Goal: Find specific page/section: Find specific page/section

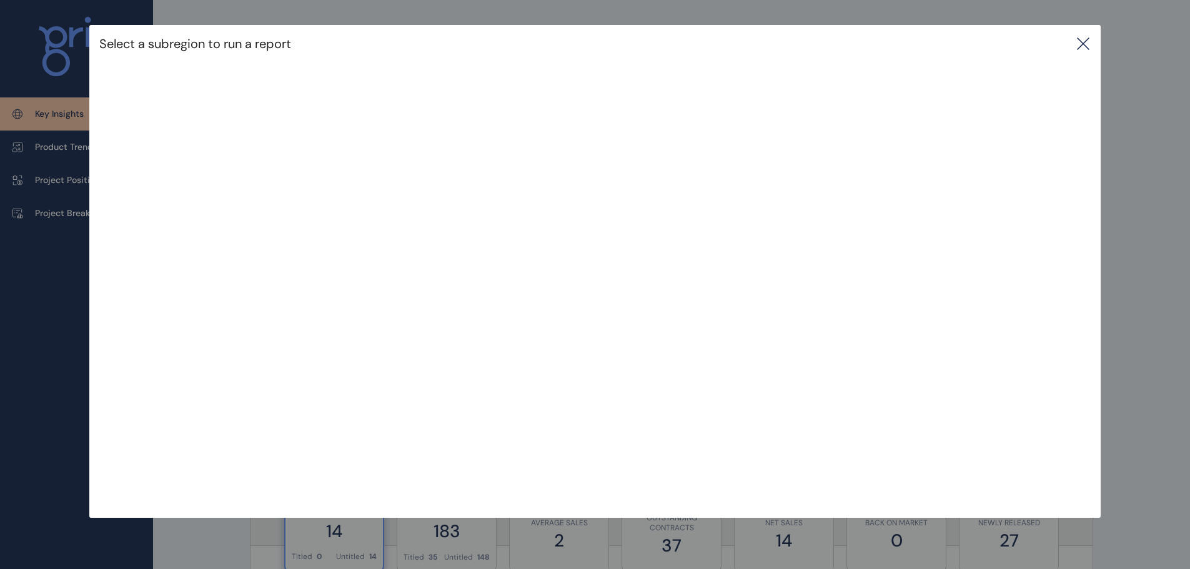
scroll to position [62, 0]
click at [1086, 39] on icon at bounding box center [1083, 43] width 15 height 15
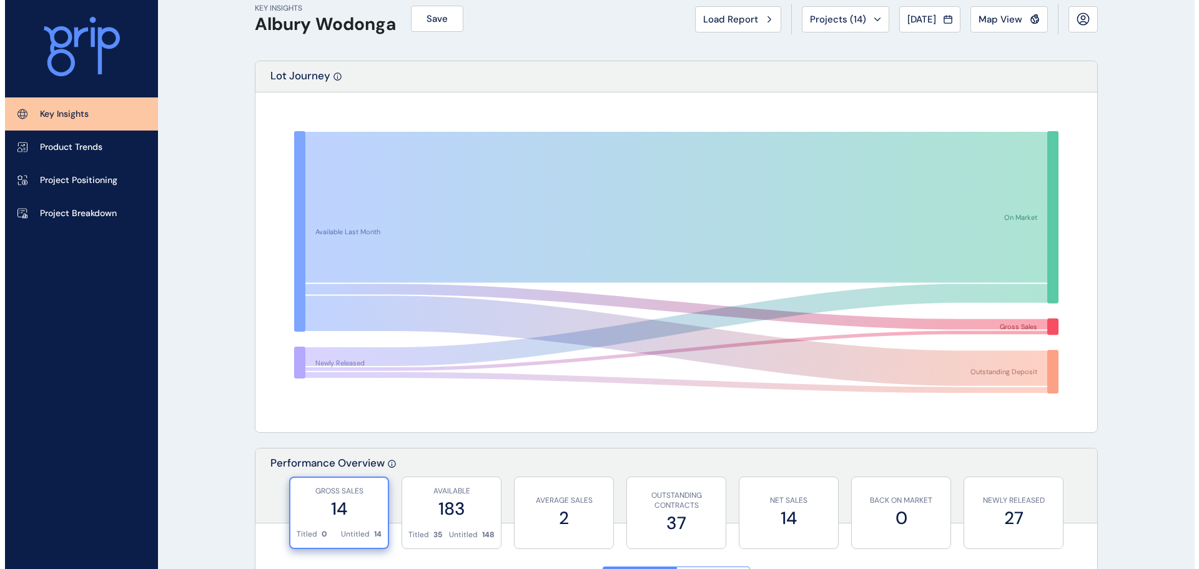
scroll to position [0, 0]
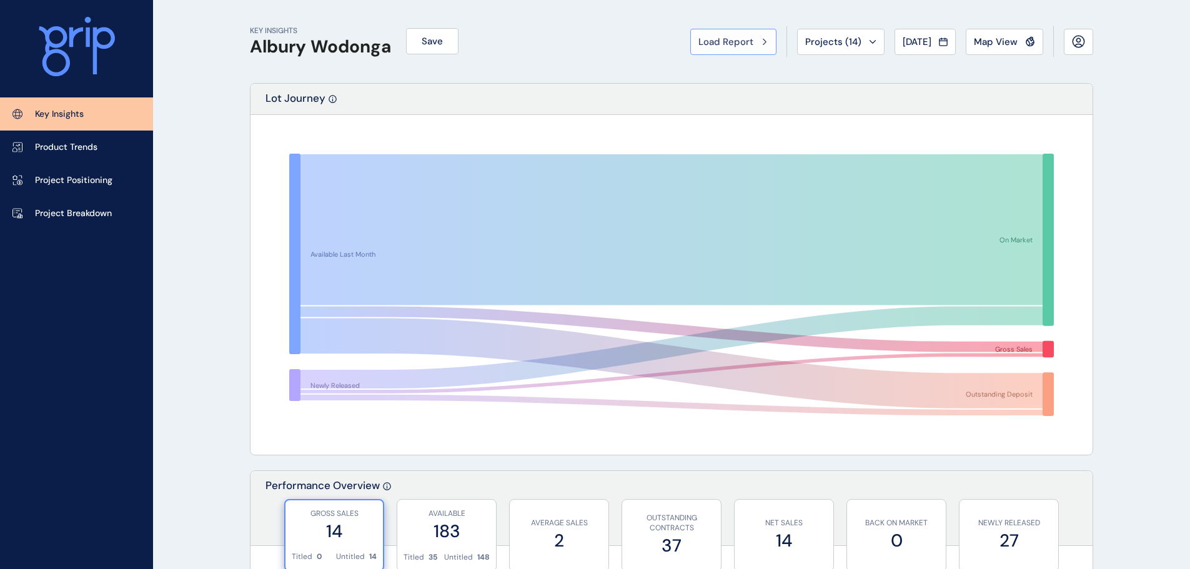
click at [763, 43] on icon at bounding box center [764, 42] width 3 height 6
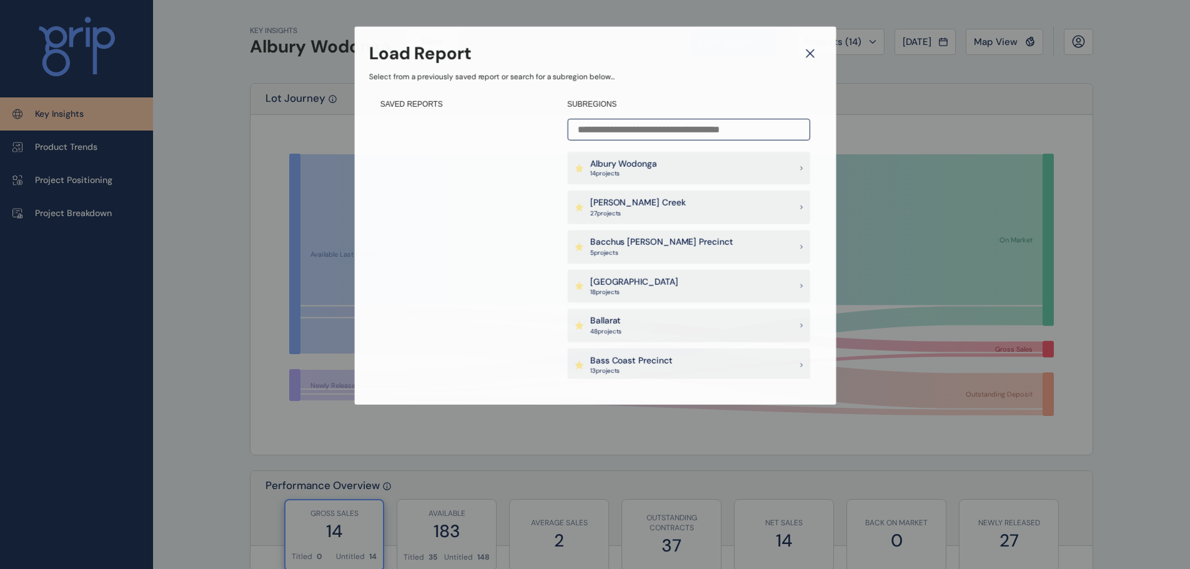
click at [745, 134] on input at bounding box center [688, 130] width 242 height 22
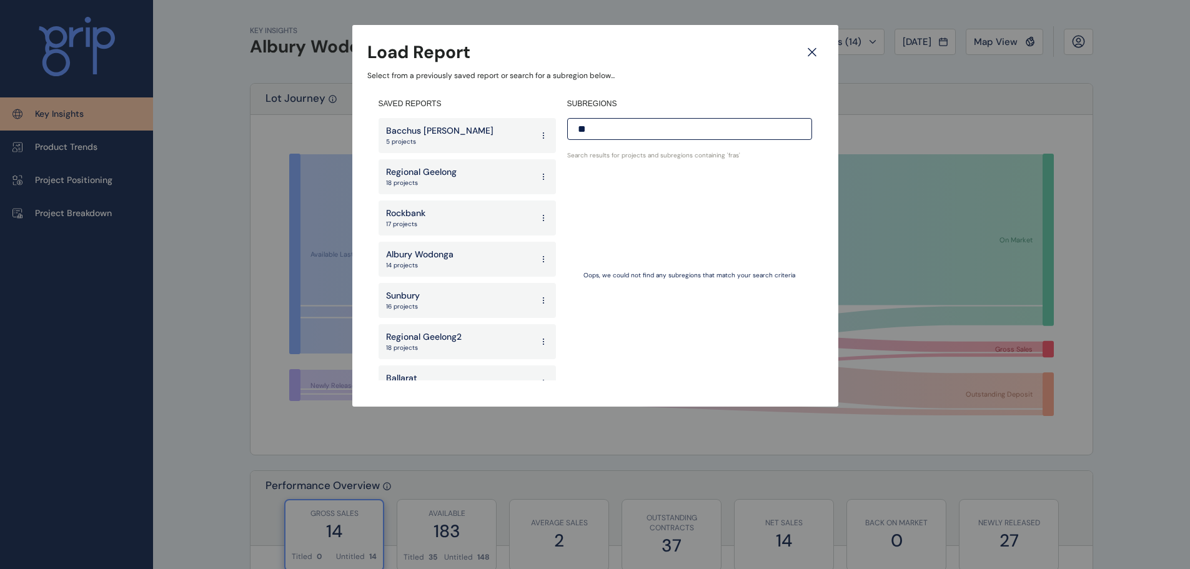
type input "*"
type input "*******"
click at [707, 194] on div "Plumpton Precinct 35 project s" at bounding box center [689, 188] width 245 height 34
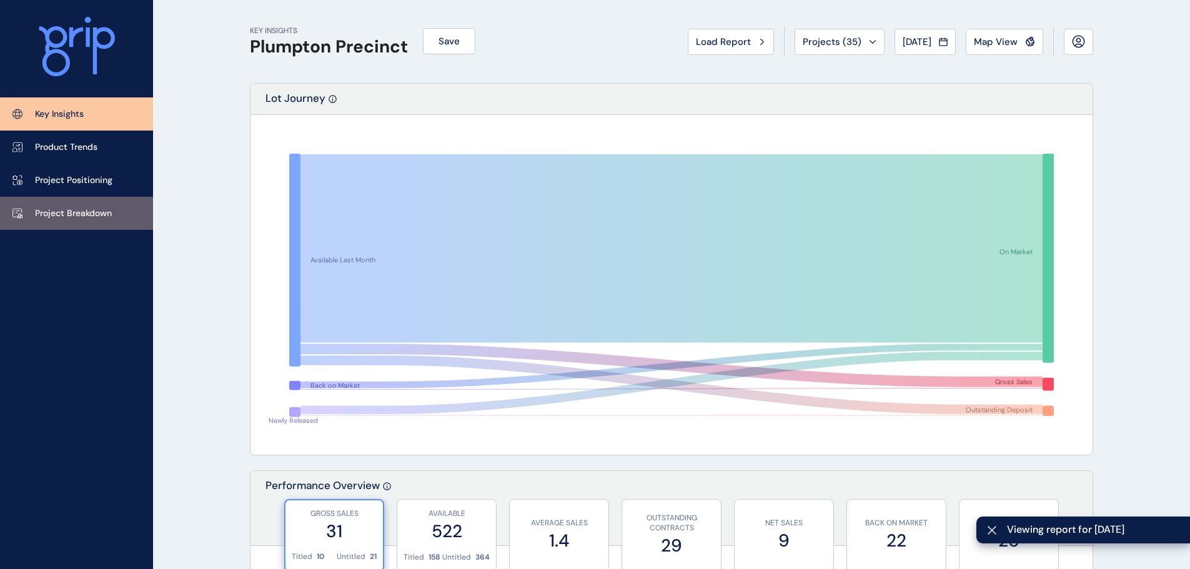
click at [112, 217] on link "Project Breakdown" at bounding box center [76, 213] width 153 height 33
